Goal: Information Seeking & Learning: Learn about a topic

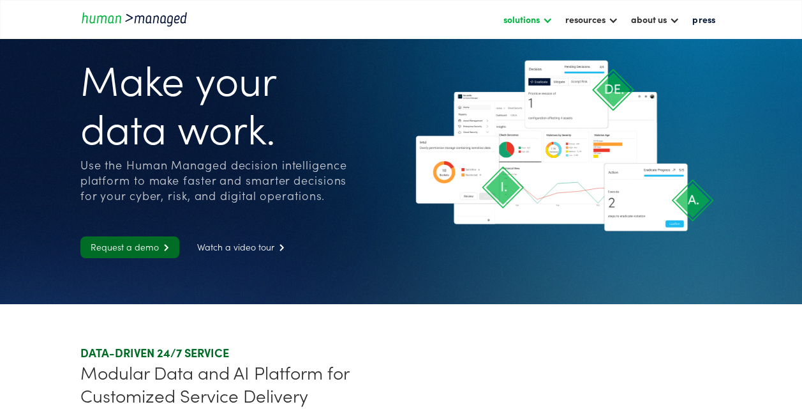
click at [547, 19] on div at bounding box center [548, 19] width 10 height 10
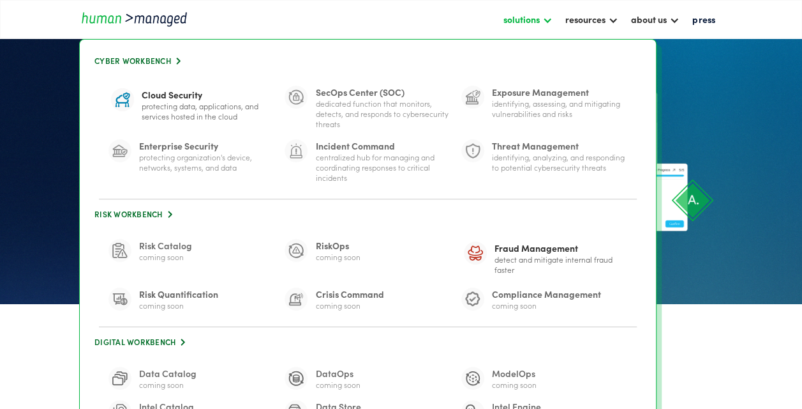
click at [547, 19] on div at bounding box center [548, 19] width 10 height 10
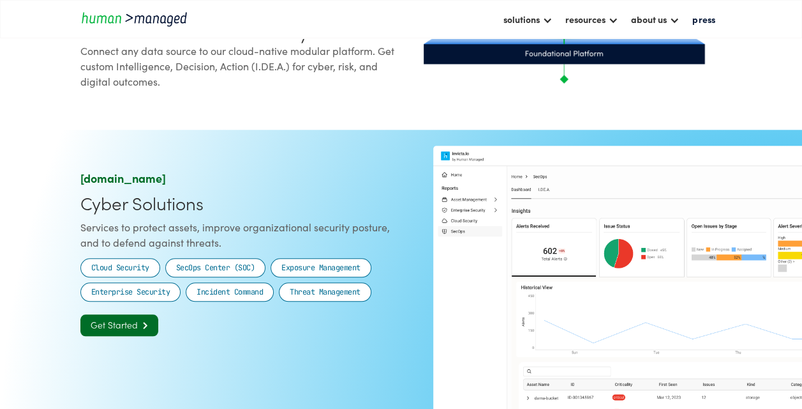
scroll to position [638, 0]
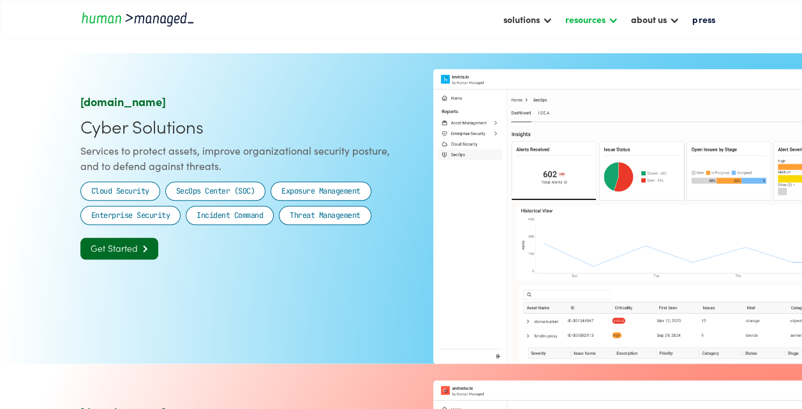
click at [613, 20] on div at bounding box center [613, 19] width 10 height 10
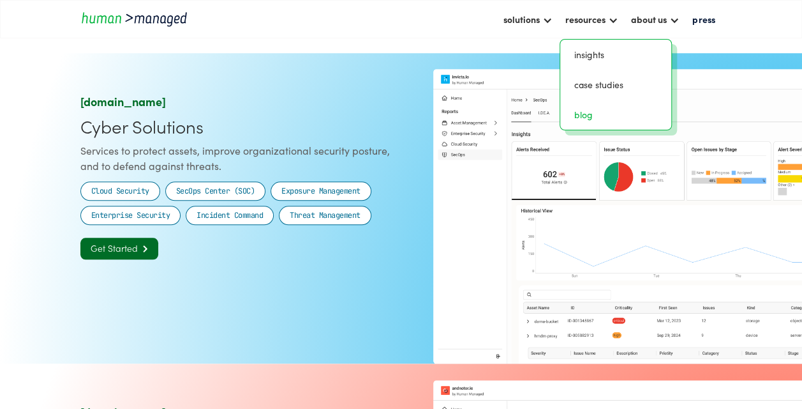
click at [594, 115] on link "blog" at bounding box center [616, 115] width 101 height 20
click at [592, 58] on link "insights" at bounding box center [616, 55] width 101 height 20
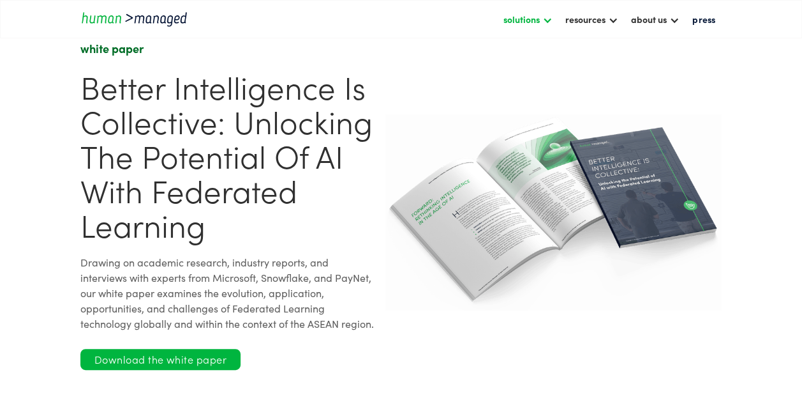
click at [540, 18] on div "solutions" at bounding box center [522, 18] width 36 height 15
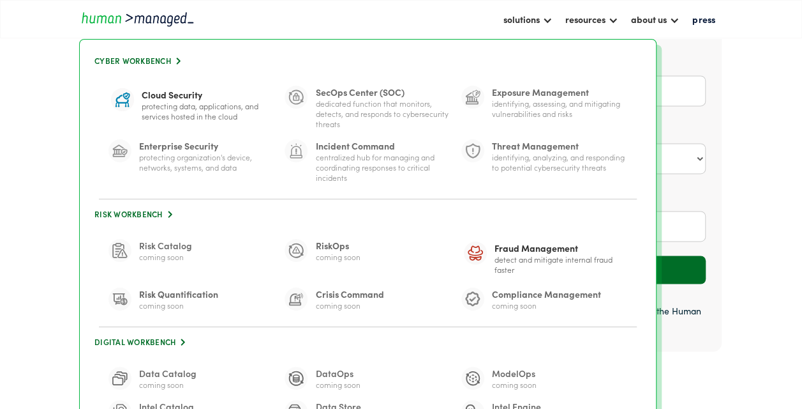
scroll to position [894, 0]
click at [599, 195] on div "Cloud Security Protecting data, applications, and services hosted in the cloud …" at bounding box center [368, 134] width 551 height 129
